Goal: Find specific page/section: Find specific page/section

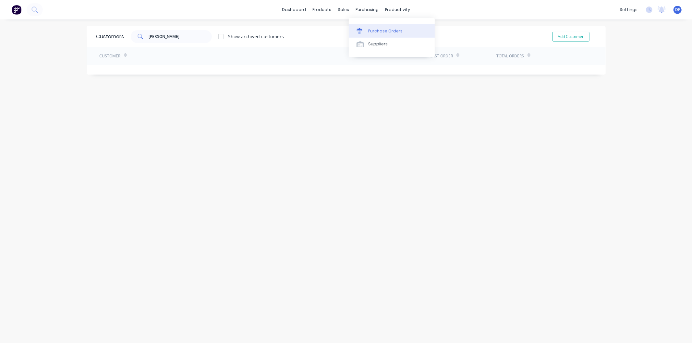
click at [381, 29] on div "Purchase Orders" at bounding box center [385, 31] width 34 height 6
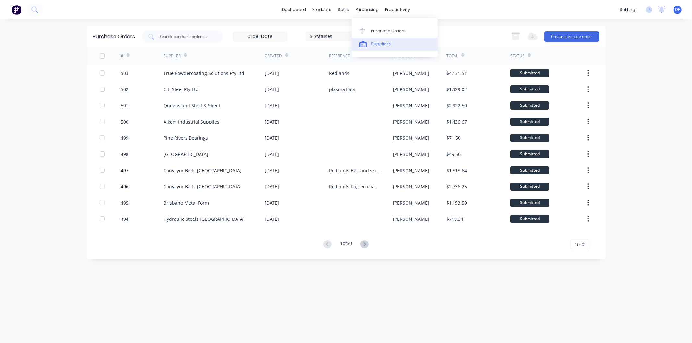
click at [387, 44] on div "Suppliers" at bounding box center [380, 44] width 19 height 6
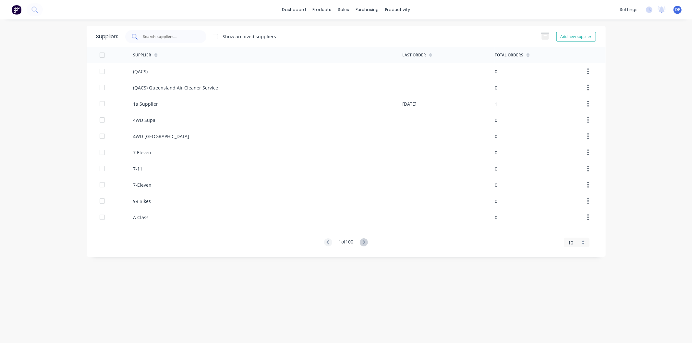
click at [161, 34] on input "text" at bounding box center [169, 36] width 54 height 6
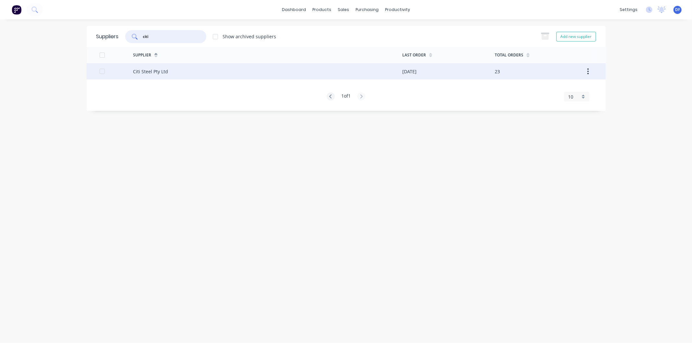
type input "citi"
click at [156, 72] on div "Citi Steel Pty Ltd" at bounding box center [150, 71] width 35 height 7
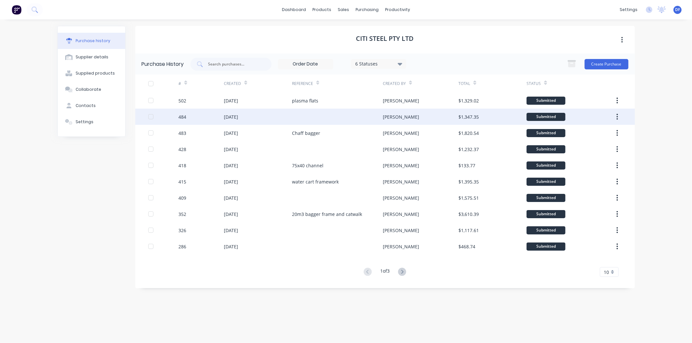
click at [238, 116] on div "[DATE]" at bounding box center [231, 117] width 14 height 7
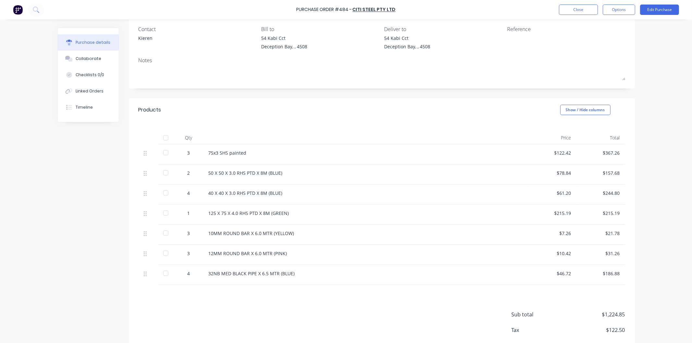
scroll to position [72, 0]
